Goal: Task Accomplishment & Management: Complete application form

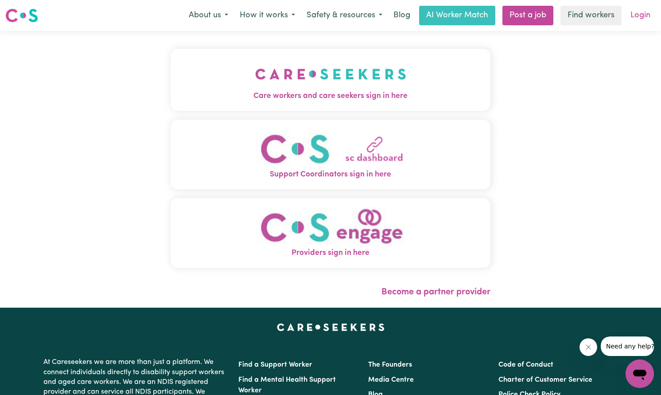
click at [647, 14] on link "Login" at bounding box center [640, 15] width 31 height 19
click at [634, 17] on link "Login" at bounding box center [640, 15] width 31 height 19
click at [367, 76] on img "Care workers and care seekers sign in here" at bounding box center [330, 74] width 151 height 33
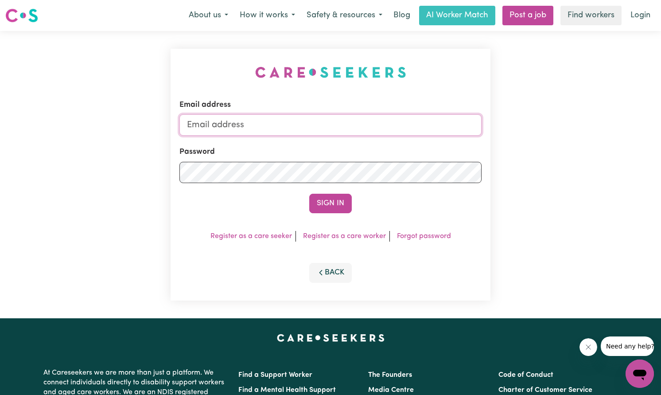
click at [283, 128] on input "Email address" at bounding box center [330, 124] width 302 height 21
type input "[EMAIL_ADDRESS][DOMAIN_NAME]"
click at [309, 194] on button "Sign In" at bounding box center [330, 203] width 43 height 19
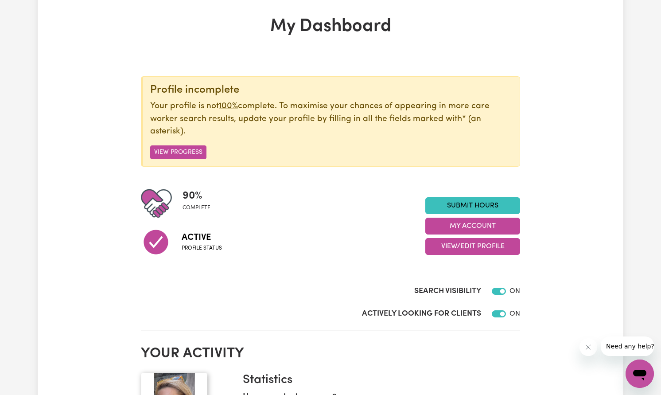
scroll to position [89, 0]
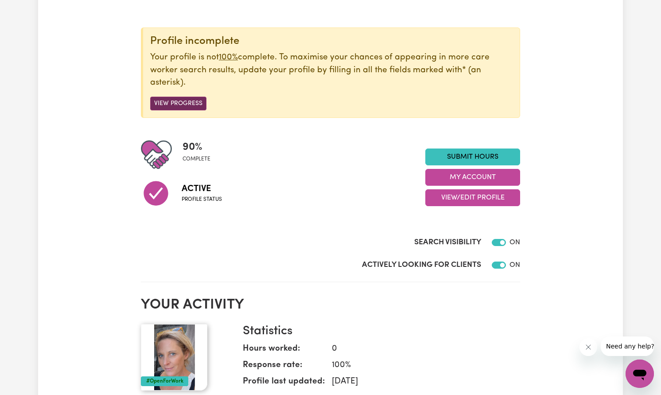
click at [163, 99] on button "View Progress" at bounding box center [178, 104] width 56 height 14
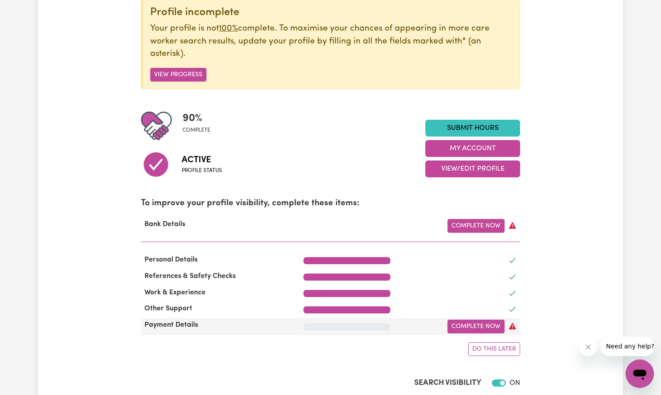
scroll to position [133, 0]
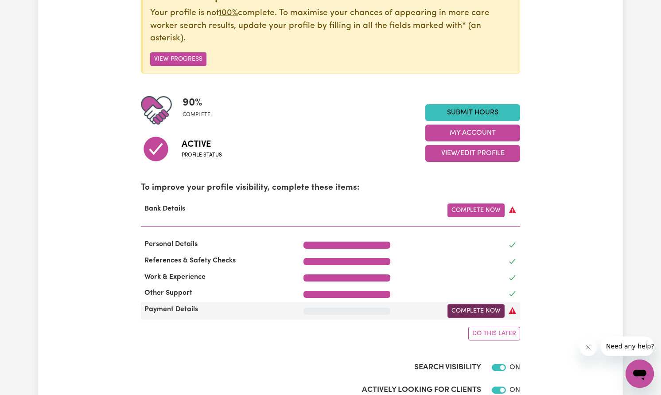
click at [470, 309] on link "Complete Now" at bounding box center [476, 311] width 57 height 14
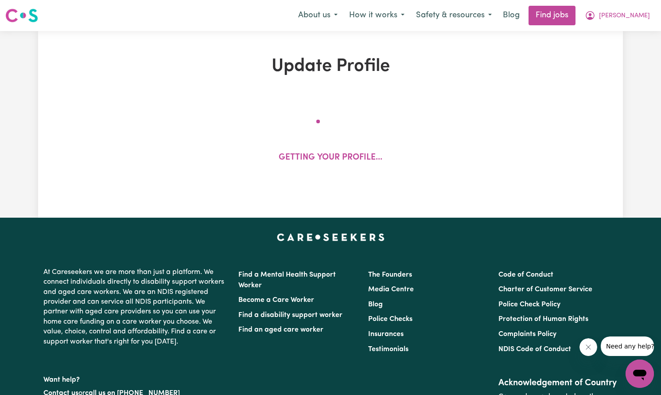
select select "I am providing services by being employed by an organisation"
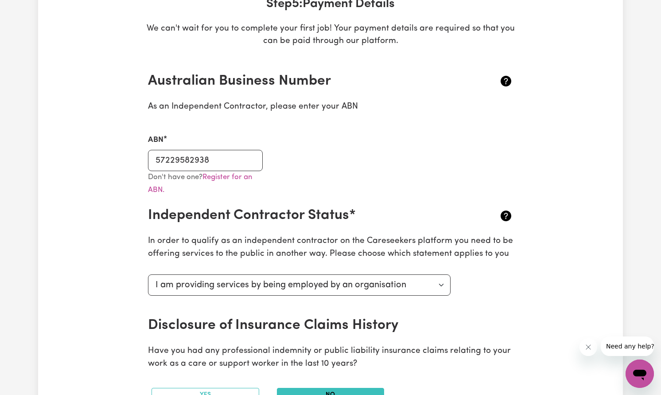
scroll to position [222, 0]
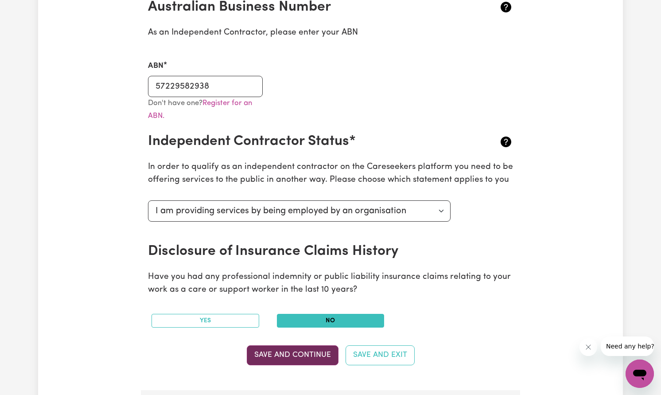
click at [328, 355] on button "Save and Continue" at bounding box center [293, 354] width 92 height 19
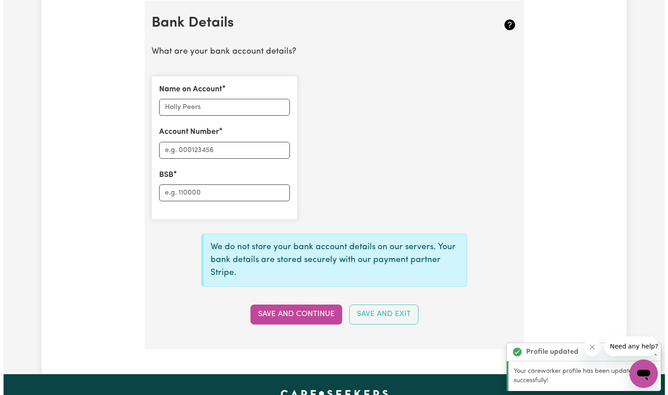
scroll to position [611, 0]
click at [171, 108] on input "Name on Account" at bounding box center [221, 106] width 131 height 17
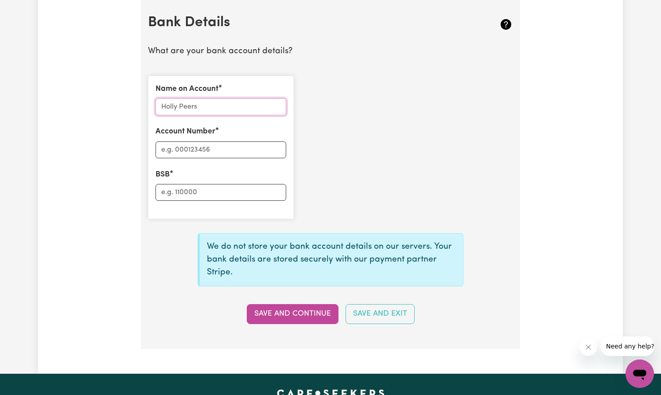
type input "[PERSON_NAME]"
click at [183, 152] on input "Account Number" at bounding box center [221, 149] width 131 height 17
click at [178, 191] on input "BSB" at bounding box center [221, 192] width 131 height 17
type input "112879"
click at [170, 148] on input "Account Number" at bounding box center [221, 149] width 131 height 17
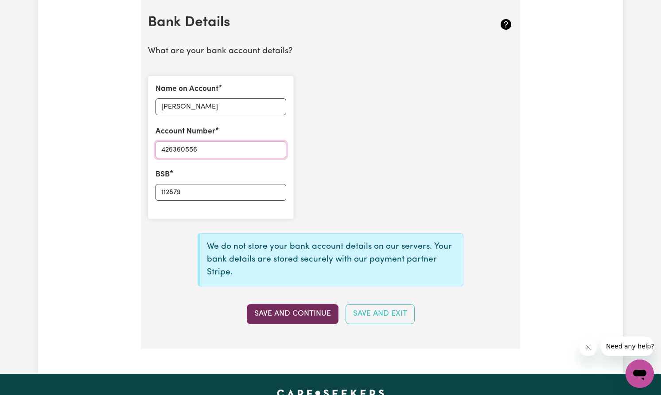
type input "426360556"
click at [303, 312] on button "Save and Continue" at bounding box center [293, 313] width 92 height 19
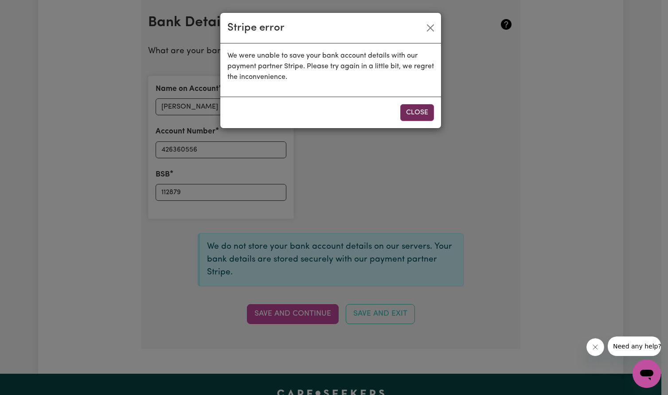
click at [416, 112] on button "Close" at bounding box center [417, 112] width 34 height 17
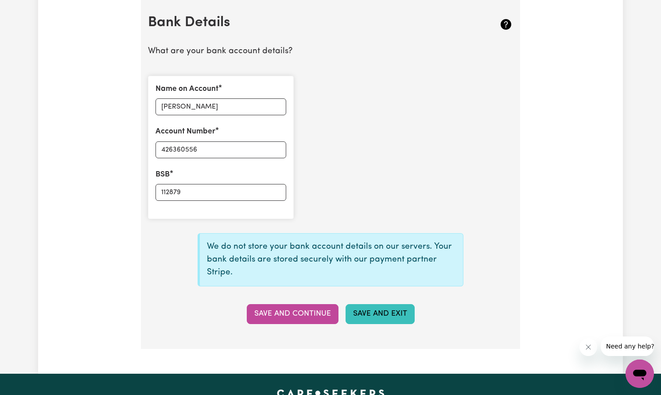
click at [368, 313] on button "Save and Exit" at bounding box center [380, 313] width 69 height 19
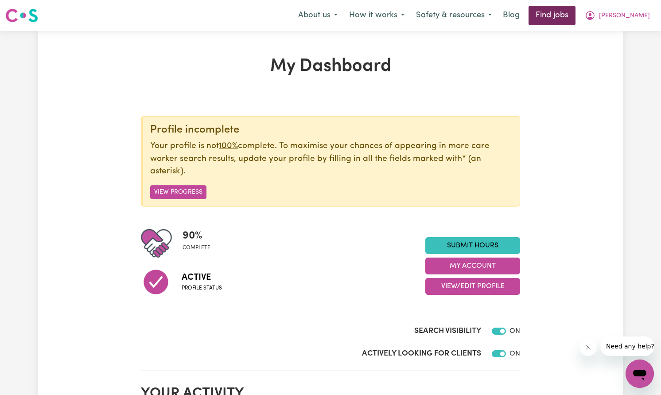
click at [576, 20] on link "Find jobs" at bounding box center [552, 15] width 47 height 19
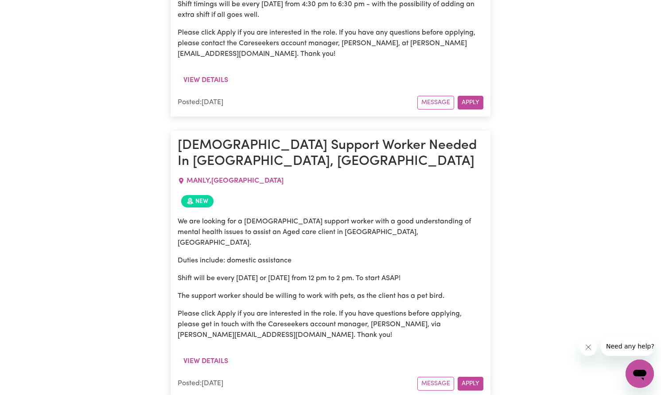
scroll to position [11613, 0]
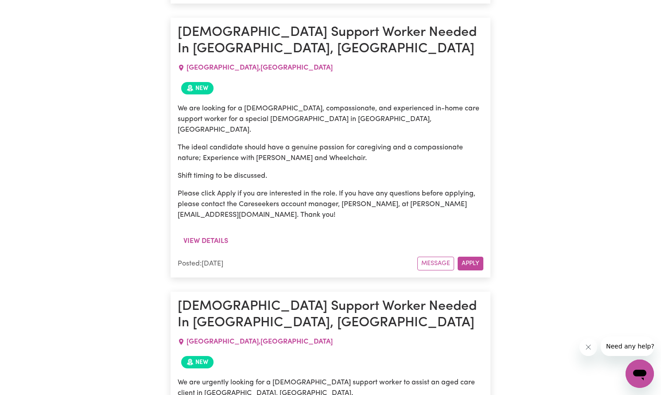
scroll to position [17816, 0]
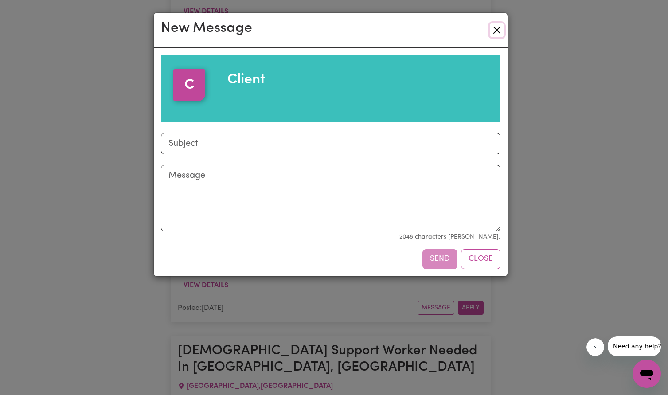
click at [496, 29] on button "Close" at bounding box center [497, 30] width 14 height 14
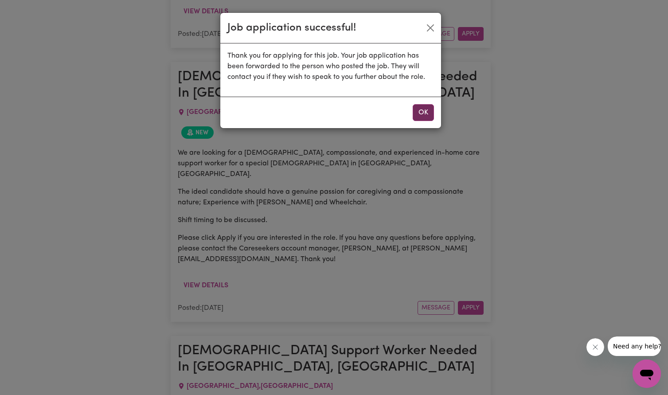
click at [420, 105] on button "OK" at bounding box center [422, 112] width 21 height 17
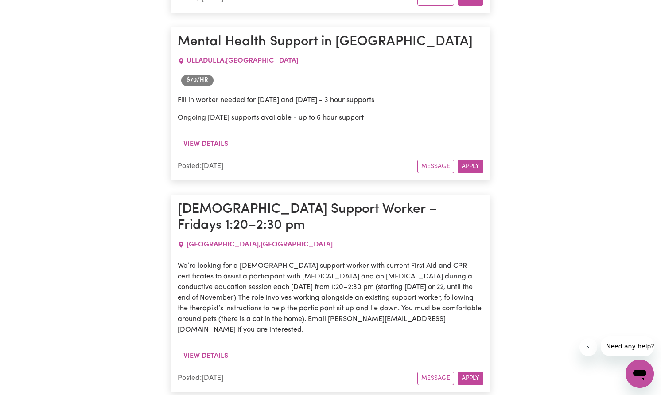
scroll to position [28406, 0]
